Goal: Task Accomplishment & Management: Complete application form

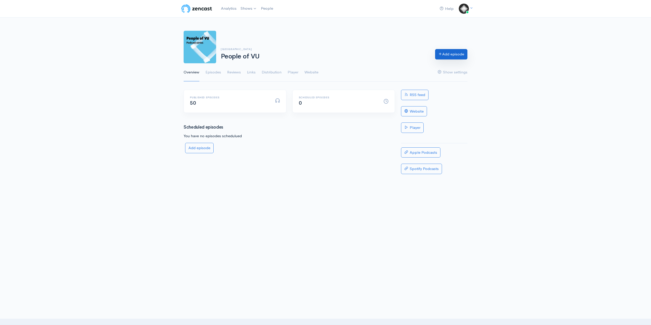
click at [447, 54] on link "Add episode" at bounding box center [451, 54] width 32 height 10
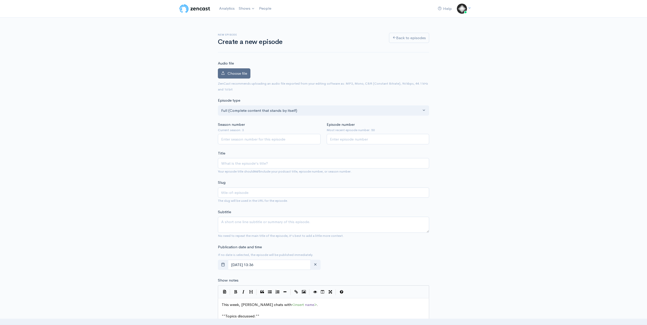
click at [222, 71] on label "Choose file" at bounding box center [234, 73] width 33 height 10
click at [0, 0] on input "Choose file" at bounding box center [0, 0] width 0 height 0
click at [240, 71] on span "Choose file" at bounding box center [238, 73] width 20 height 5
click at [0, 0] on input "Choose file" at bounding box center [0, 0] width 0 height 0
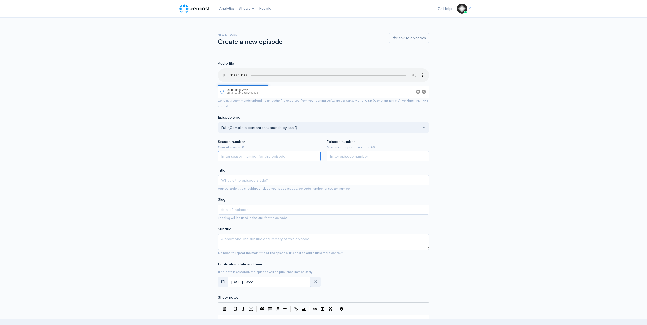
click at [259, 155] on input "Season number" at bounding box center [269, 156] width 103 height 10
click at [316, 157] on input "1" at bounding box center [269, 156] width 103 height 10
click at [316, 155] on input "2" at bounding box center [269, 156] width 103 height 10
click at [316, 155] on input "3" at bounding box center [269, 156] width 103 height 10
click at [316, 155] on input "4" at bounding box center [269, 156] width 103 height 10
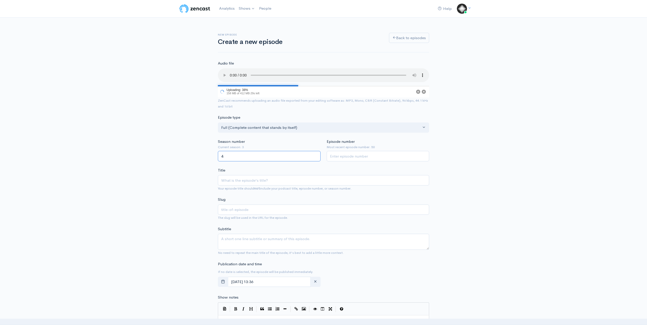
click at [277, 154] on input "4" at bounding box center [269, 156] width 103 height 10
type input "3"
click at [315, 158] on input "3" at bounding box center [269, 156] width 103 height 10
click at [362, 158] on input "Episode number" at bounding box center [378, 156] width 103 height 10
type input "51"
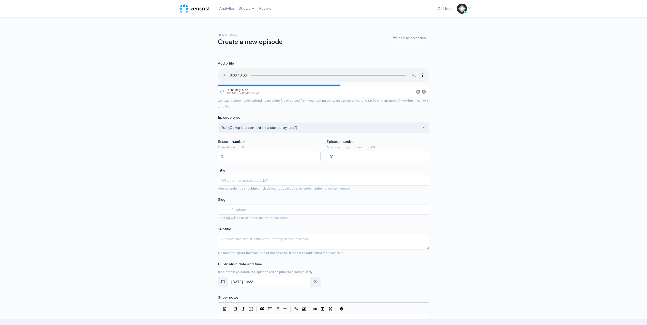
click at [199, 169] on div "New episode Create a new episode Back to episodes Audio file 58 Uploading: 58% …" at bounding box center [324, 293] width 290 height 550
click at [233, 180] on input "Title" at bounding box center [323, 180] width 211 height 10
type input "P"
type input "p"
type input "Peo"
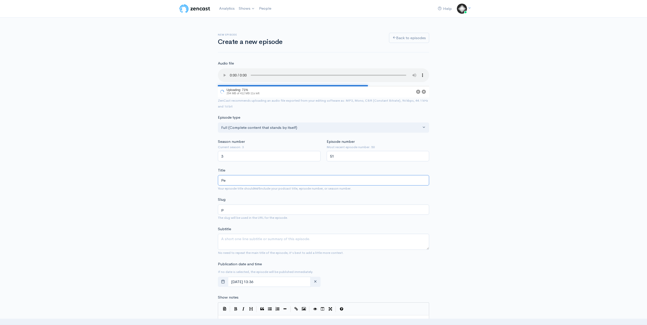
type input "pe"
type input "Peop"
type input "peop"
type input "Peopl"
type input "peopl"
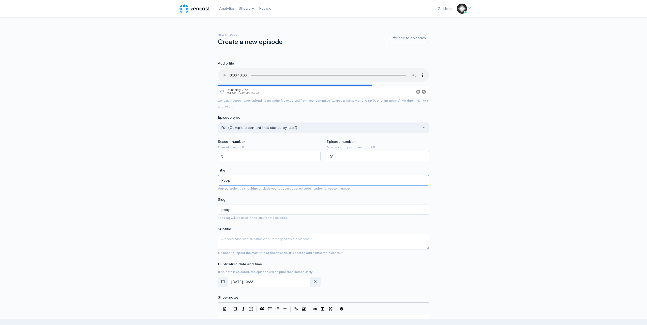
type input "People"
type input "people"
type input "People o"
type input "people-o"
type input "People of"
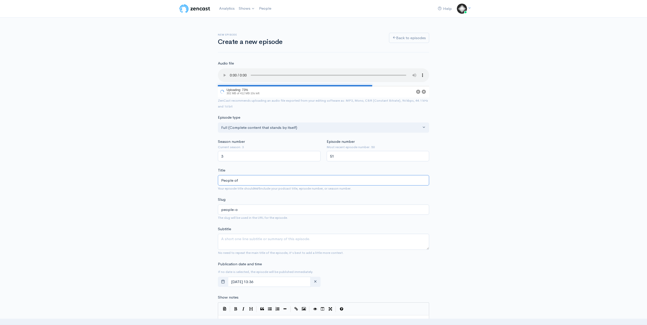
type input "people-of"
type input "People of V"
type input "people-of-v"
type input "People of VU"
type input "people-of-vu"
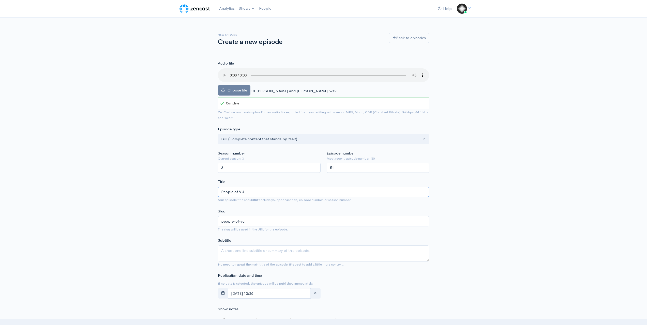
drag, startPoint x: 248, startPoint y: 191, endPoint x: 211, endPoint y: 191, distance: 36.9
click at [211, 191] on div "New episode Create a new episode Back to episodes Audio file Choose file 01 [PE…" at bounding box center [324, 299] width 290 height 562
type input "E"
type input "e"
type input "Epi"
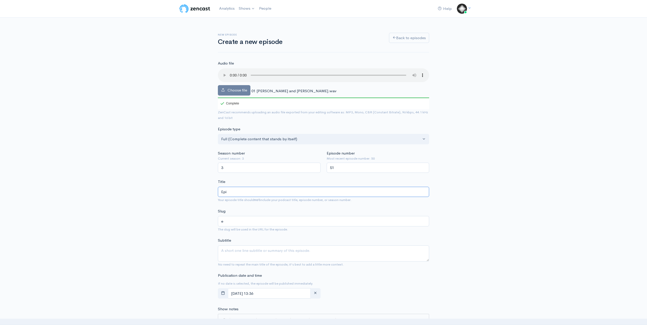
type input "epi"
type input "Episo"
type input "episo"
type input "Episode"
type input "episode"
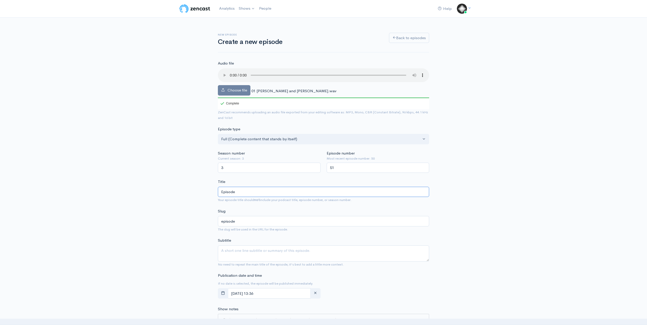
type input "Episode 5"
type input "episode-5"
type input "Episode 51"
type input "episode-51"
type input "Episode 51: P"
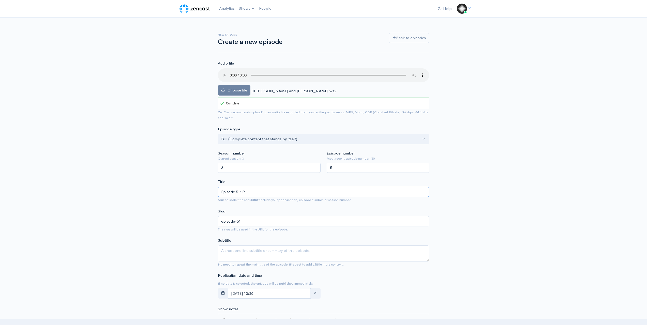
type input "episode-51-p"
type input "Episode 51: Pr"
type input "episode-51-pr"
type input "Episode 51: Prof"
type input "episode-51-prof"
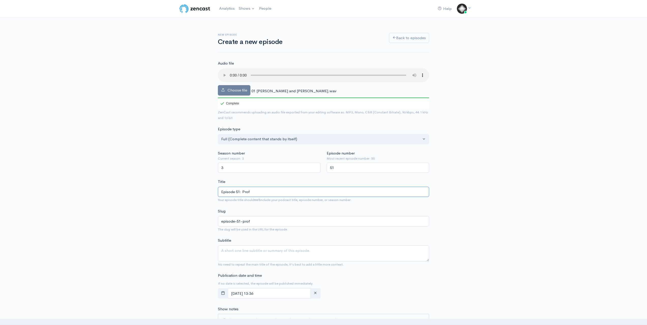
type input "Episode 51: Profe"
type input "episode-51-profe"
type input "Episode 51: Profes"
type input "episode-51-profes"
type input "Episode 51: Professo"
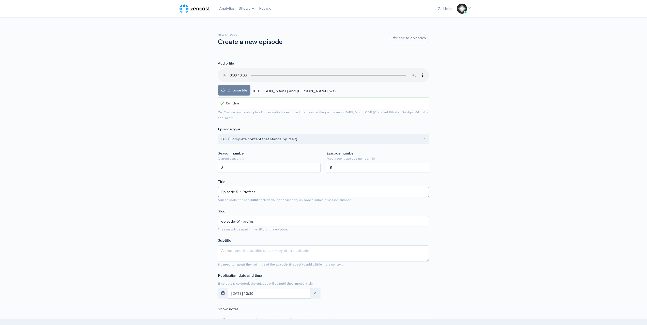
type input "episode-51-profess"
type input "Episode 51: Professor"
type input "episode-51-professor"
type input "Episode 51: Professor A"
type input "episode-51-professor-a"
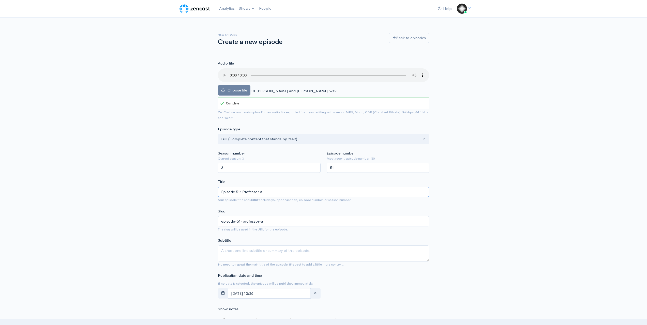
type input "Episode 51: Professor Ad"
type input "episode-51-professor-ad"
type input "Episode 51: [PERSON_NAME]"
type input "episode-51-professor-[PERSON_NAME]"
type input "Episode 51: [PERSON_NAME]"
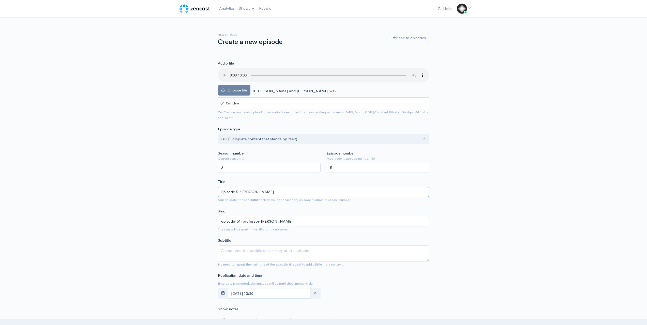
type input "episode-51-professor-[PERSON_NAME]-s"
type input "Episode 51: [PERSON_NAME]"
type input "episode-51-professor-[PERSON_NAME]"
type input "Episode 51: [PERSON_NAME]"
type input "episode-51-professor-[PERSON_NAME]"
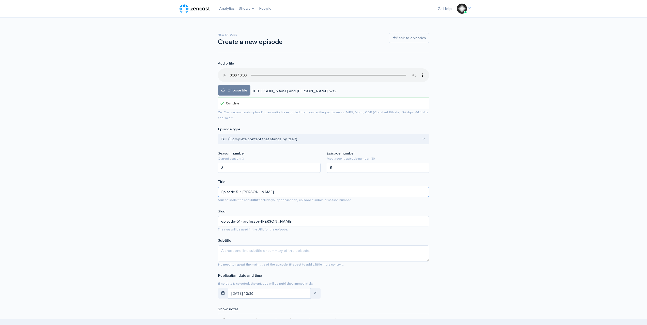
type input "Episode 51: [PERSON_NAME]"
type input "episode-51-professor-[PERSON_NAME]-shoe"
type input "Episode 51: [PERSON_NAME]"
type input "episode-51-professor-[PERSON_NAME]"
type input "Episode 51: [PERSON_NAME]"
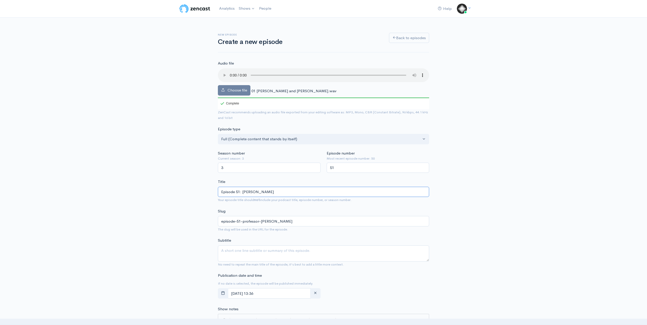
type input "episode-51-professor-[PERSON_NAME]"
type input "Episode 51: [PERSON_NAME]"
type input "episode-51-professor-[PERSON_NAME]"
type input "Episode 51: [PERSON_NAME]"
type input "episode-51-professor-[PERSON_NAME]"
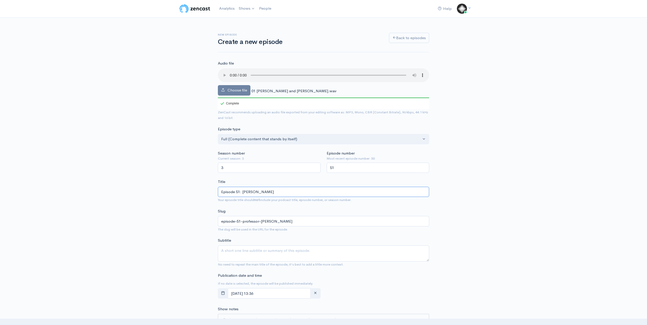
type input "Episode 51: [PERSON_NAME] w"
type input "episode-51-professor-[PERSON_NAME]-w"
type input "Episode 51: [PERSON_NAME] wit"
type input "episode-51-professor-[PERSON_NAME]-wit"
type input "Episode 51: [PERSON_NAME] with"
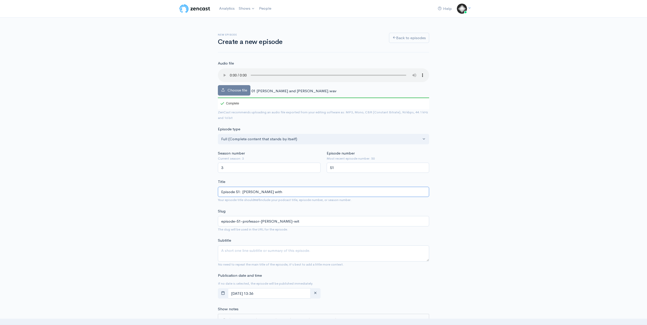
type input "episode-51-professor-[PERSON_NAME]-with"
type input "Episode 51: [PERSON_NAME] with P"
type input "episode-51-professor-[PERSON_NAME]-with-p"
type input "Episode 51: [PERSON_NAME] with Pe"
type input "episode-51-professor-[PERSON_NAME]-with-pe"
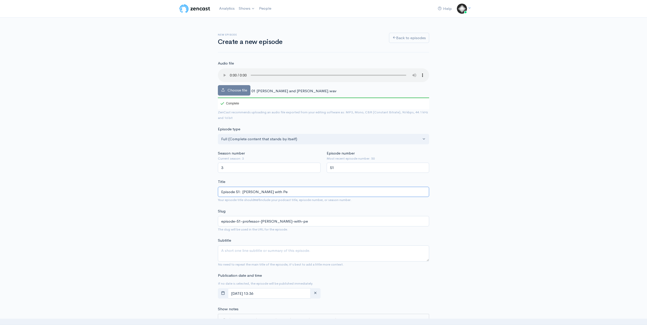
type input "Episode 51: [PERSON_NAME] with Pet"
type input "episode-51-professor-[PERSON_NAME]-with-pet"
type input "Episode 51: [PERSON_NAME] with [PERSON_NAME]"
type input "episode-51-professor-[PERSON_NAME]-with-[PERSON_NAME]"
type input "Episode 51: [PERSON_NAME] with [PERSON_NAME]"
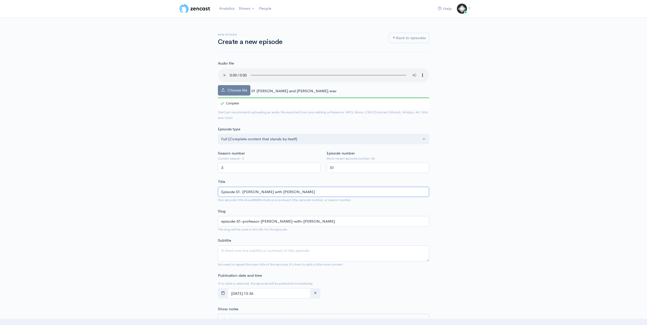
type input "episode-51-professor-[PERSON_NAME]-with-[PERSON_NAME]"
type input "Episode 51: [PERSON_NAME] with [PERSON_NAME]"
type input "episode-51-professor-[PERSON_NAME]-with-[PERSON_NAME]"
type input "Episode 51: [PERSON_NAME] with [PERSON_NAME]"
type input "episode-51-professor-[PERSON_NAME]-with-[PERSON_NAME]"
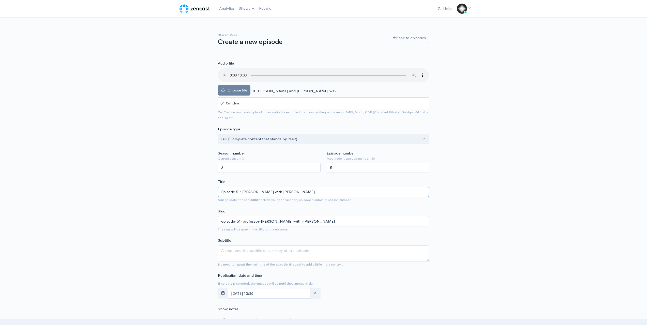
type input "Episode 51: [PERSON_NAME] with [PERSON_NAME]"
type input "episode-51-professor-[PERSON_NAME]-with-[PERSON_NAME]"
type input "Episode 51: [PERSON_NAME] with [PERSON_NAME] A"
type input "episode-51-professor-[PERSON_NAME]-with-[PERSON_NAME]"
type input "Episode 51: [PERSON_NAME] with [PERSON_NAME] AM"
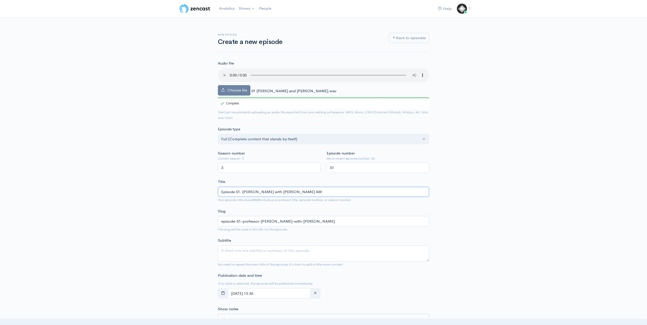
type input "episode-51-professor-[PERSON_NAME]-with-[PERSON_NAME]-am"
type input "Episode 51: [PERSON_NAME] with [PERSON_NAME] AM F"
type input "episode-51-professor-[PERSON_NAME]-with-[PERSON_NAME]-am-f"
type input "Episode 51: [PERSON_NAME] with [PERSON_NAME] AM FT"
type input "episode-51-professor-[PERSON_NAME]-with-[PERSON_NAME]-am-ft"
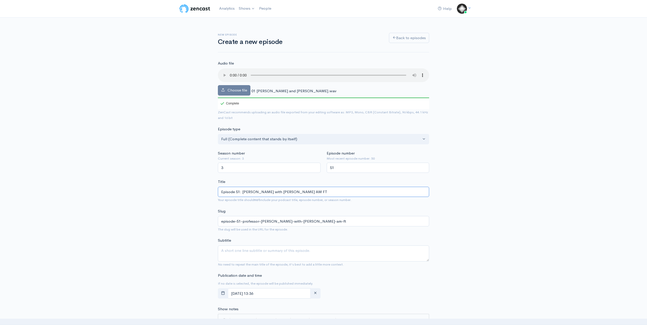
type input "Episode 51: [PERSON_NAME] with [PERSON_NAME] AM FTS"
type input "episode-51-professor-[PERSON_NAME]-with-[PERSON_NAME]-am-fts"
type input "Episode 51: [PERSON_NAME] with [PERSON_NAME] AM FTSE"
type input "episode-51-professor-[PERSON_NAME]-with-[PERSON_NAME]-am-ftse"
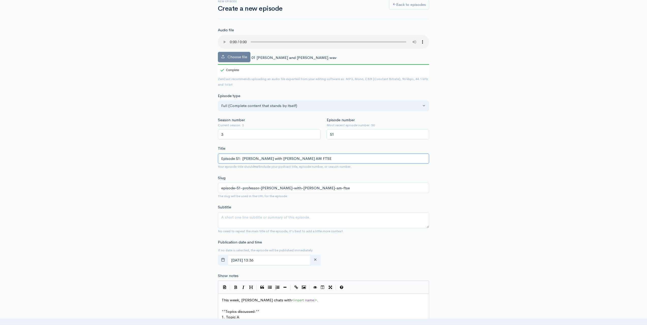
scroll to position [51, 0]
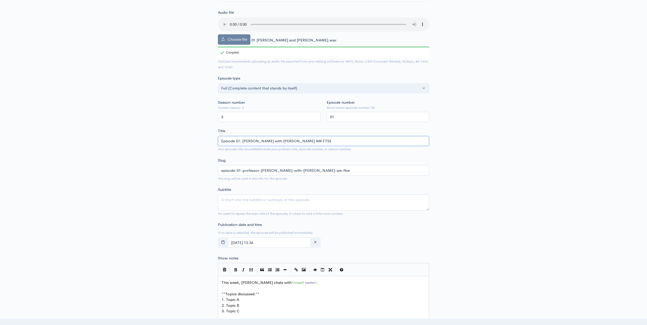
type input "Episode 51: [PERSON_NAME] with [PERSON_NAME] AM FTSE"
click at [332, 204] on textarea "Subtitle" at bounding box center [323, 203] width 211 height 16
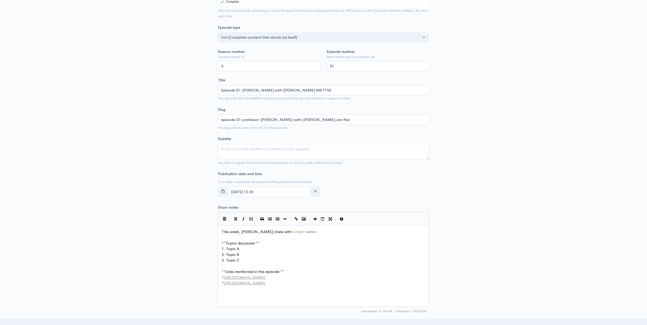
scroll to position [2, 0]
click at [298, 231] on pre "This week, [PERSON_NAME] chats with < insert name > ." at bounding box center [326, 232] width 210 height 6
type textarea "[PERSON_NAME]"
click at [261, 240] on pre "​" at bounding box center [326, 238] width 210 height 6
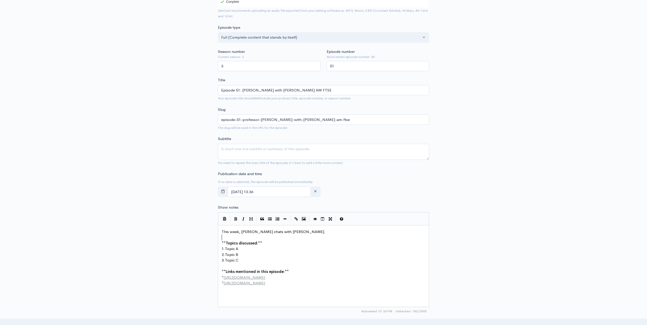
click at [253, 249] on pre "1. Topic A" at bounding box center [326, 249] width 210 height 6
click at [245, 260] on pre "3. Topic C" at bounding box center [326, 261] width 210 height 6
click at [242, 248] on pre "1. Topic A" at bounding box center [326, 249] width 210 height 6
type textarea "Career at [GEOGRAPHIC_DATA]"
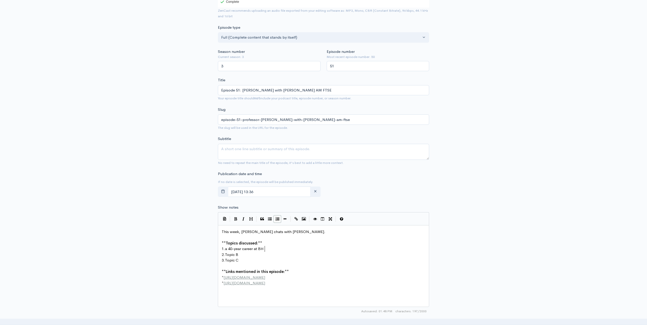
type textarea ". a 40-year career at BHP"
click at [229, 249] on span "a 40-year career at BHP" at bounding box center [245, 248] width 41 height 5
type textarea "A"
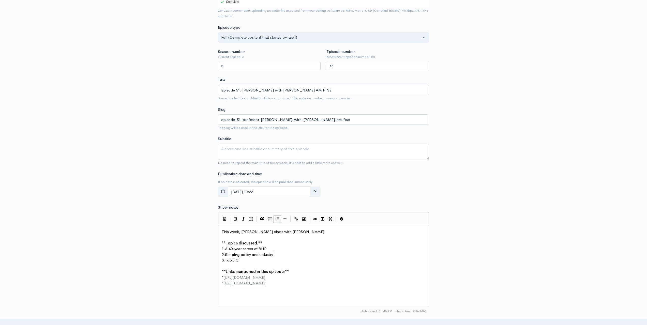
type textarea "Shaping policy and industry"
type textarea "F"
type textarea "Time as a Chancellor of VU"
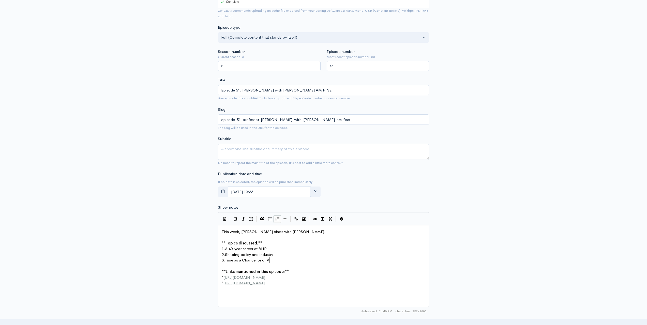
scroll to position [2, 46]
type textarea "**Links mentioned in this episode:** * [URL][DOMAIN_NAME] * [URL][DOMAIN_NAME]"
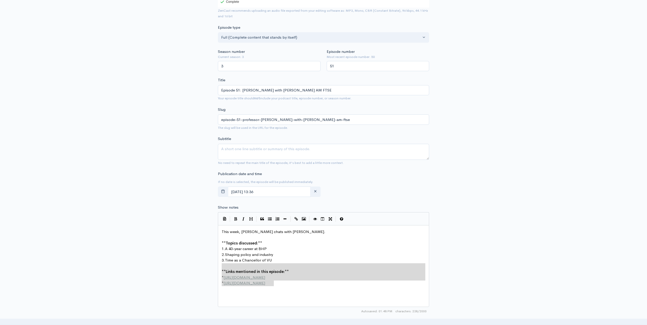
drag, startPoint x: 276, startPoint y: 283, endPoint x: 219, endPoint y: 269, distance: 59.3
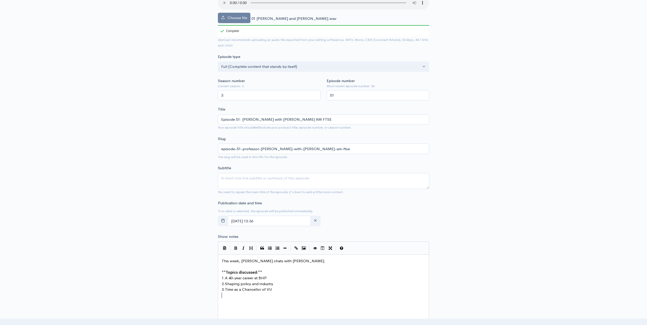
scroll to position [76, 0]
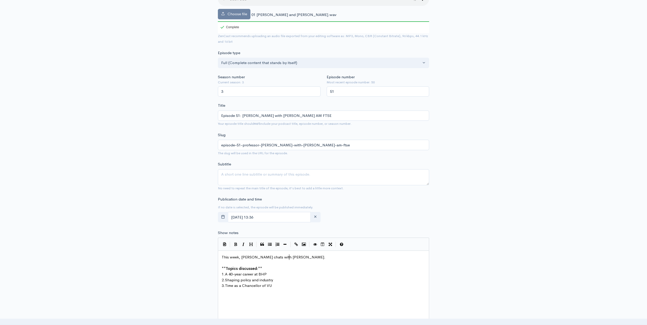
click at [289, 256] on span "This week, [PERSON_NAME] chats with [PERSON_NAME]." at bounding box center [274, 257] width 104 height 5
type textarea "AM FTSE"
click at [312, 273] on pre "1. A 40-year career at BHP" at bounding box center [326, 275] width 210 height 6
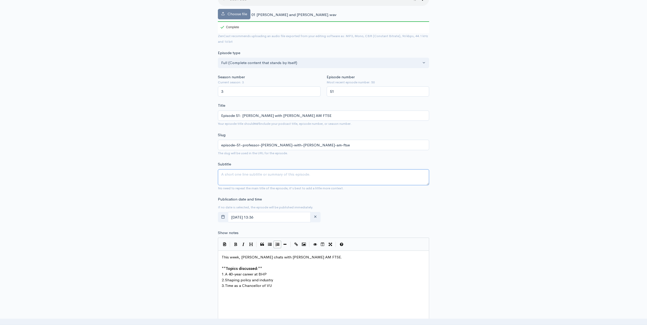
click at [242, 178] on textarea "Subtitle" at bounding box center [323, 177] width 211 height 16
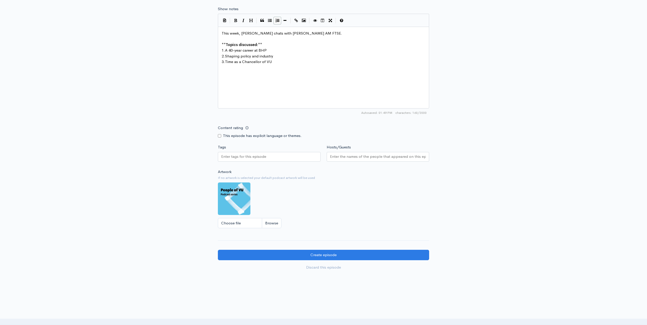
scroll to position [305, 0]
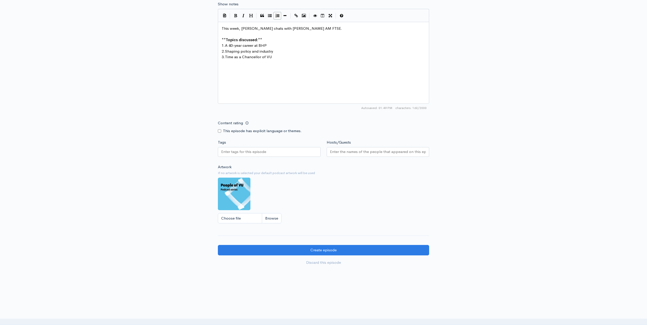
click at [289, 152] on div at bounding box center [269, 152] width 103 height 10
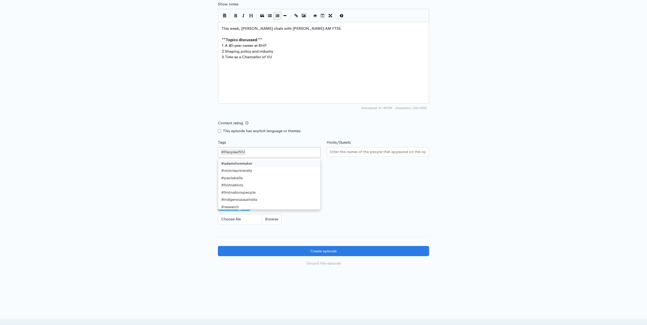
click at [263, 150] on div "#PeopleofVU" at bounding box center [269, 152] width 103 height 11
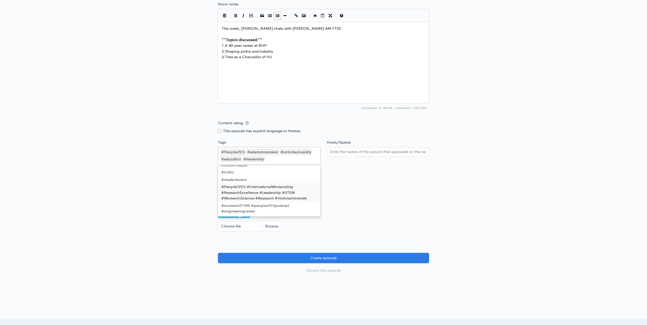
scroll to position [328, 0]
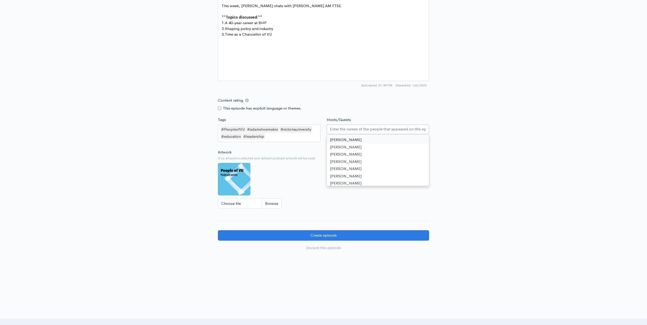
click at [347, 130] on input "Hosts/Guests" at bounding box center [378, 129] width 96 height 6
click at [224, 152] on label "Artwork" at bounding box center [225, 153] width 14 height 6
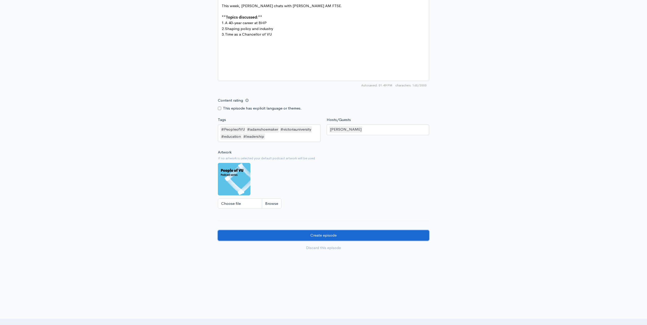
click at [344, 238] on input "Create episode" at bounding box center [323, 235] width 211 height 10
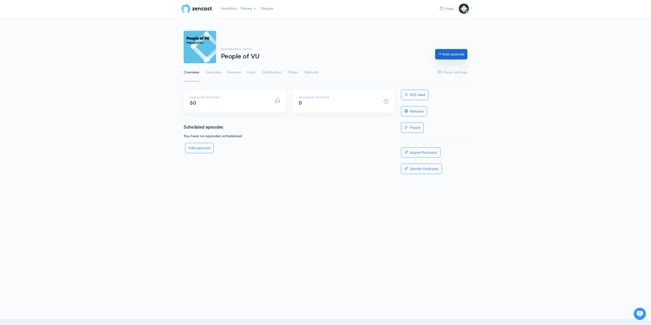
click at [448, 55] on link "Add episode" at bounding box center [451, 54] width 32 height 10
click at [211, 70] on link "Episodes" at bounding box center [214, 72] width 16 height 18
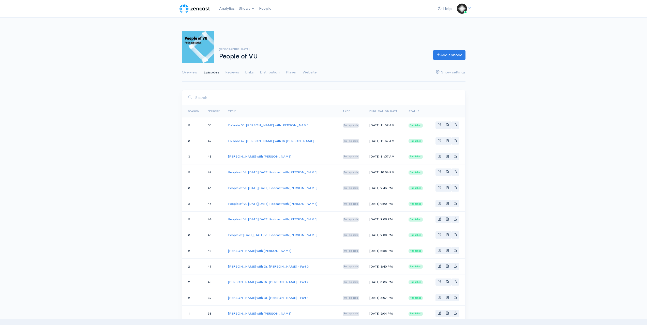
click at [214, 71] on link "Episodes" at bounding box center [212, 72] width 16 height 18
click at [311, 125] on link "Episode 51: [PERSON_NAME] with [PERSON_NAME] AM FTSE" at bounding box center [276, 125] width 96 height 4
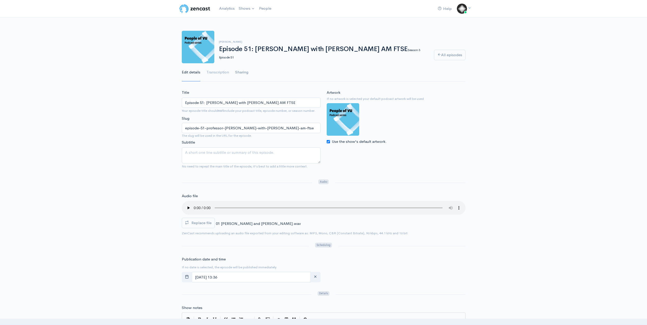
click at [244, 73] on link "Sharing" at bounding box center [241, 72] width 13 height 18
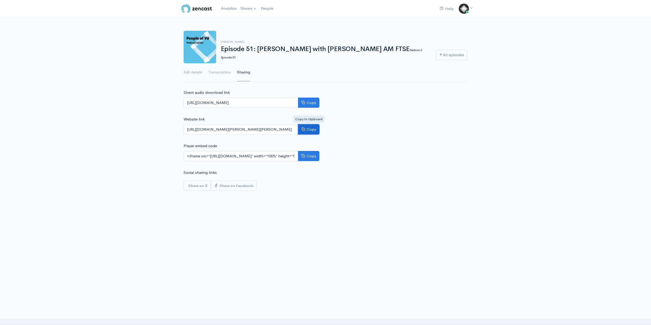
click at [316, 131] on button "Copy" at bounding box center [308, 129] width 21 height 10
click at [69, 188] on div "Help Notifications View all Your profile Team settings Default team Current Log…" at bounding box center [325, 98] width 651 height 197
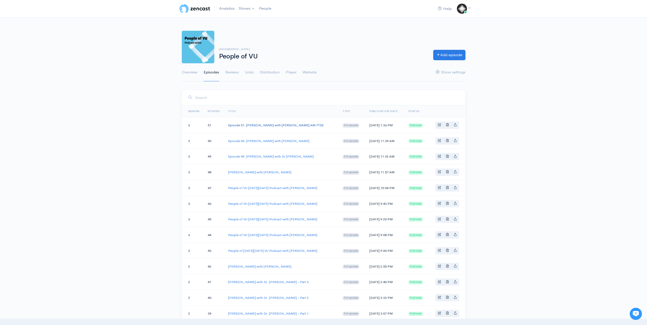
click at [275, 127] on link "Episode 51: [PERSON_NAME] with [PERSON_NAME] AM FTSE" at bounding box center [276, 125] width 96 height 4
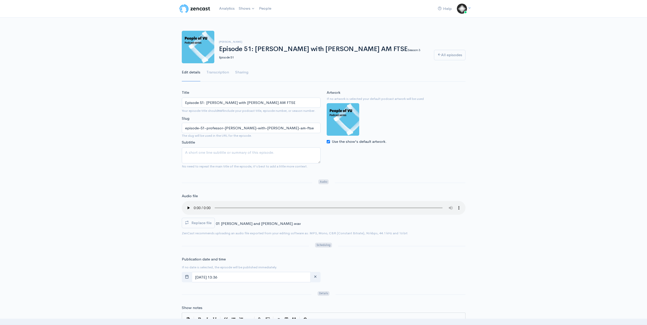
click at [193, 7] on img at bounding box center [195, 9] width 32 height 10
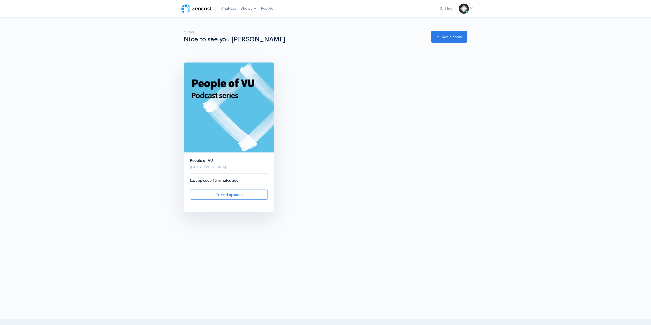
click at [234, 131] on img at bounding box center [229, 108] width 90 height 90
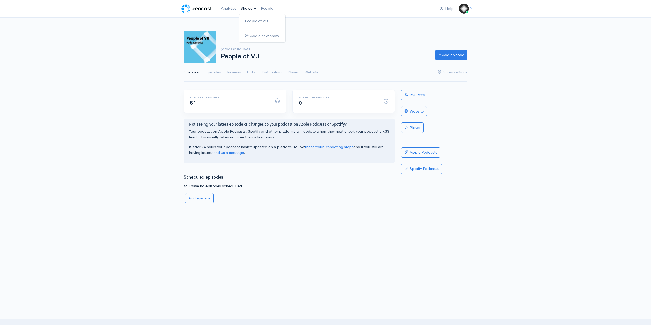
click at [252, 9] on link "Shows" at bounding box center [249, 8] width 20 height 11
click at [256, 20] on link "People of VU" at bounding box center [262, 21] width 47 height 9
click at [214, 72] on link "Episodes" at bounding box center [214, 72] width 16 height 18
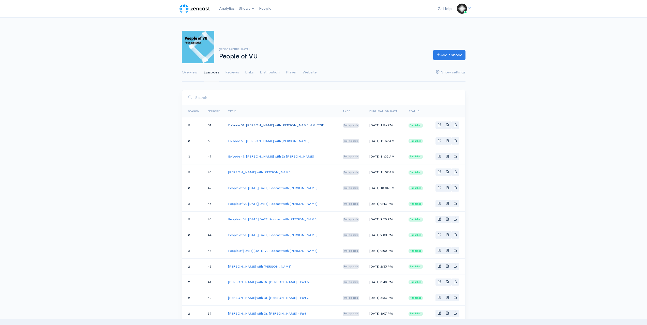
click at [319, 127] on link "Episode 51: [PERSON_NAME] with [PERSON_NAME] AM FTSE" at bounding box center [276, 125] width 96 height 4
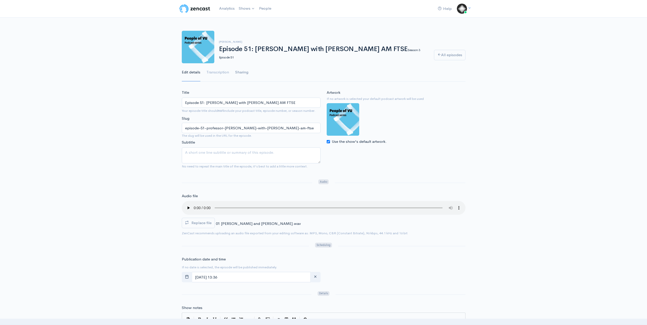
click at [246, 73] on link "Sharing" at bounding box center [241, 72] width 13 height 18
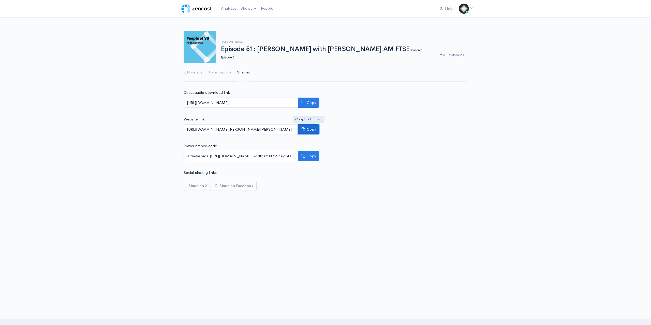
click at [313, 130] on button "Copy" at bounding box center [308, 129] width 21 height 10
